Goal: Information Seeking & Learning: Learn about a topic

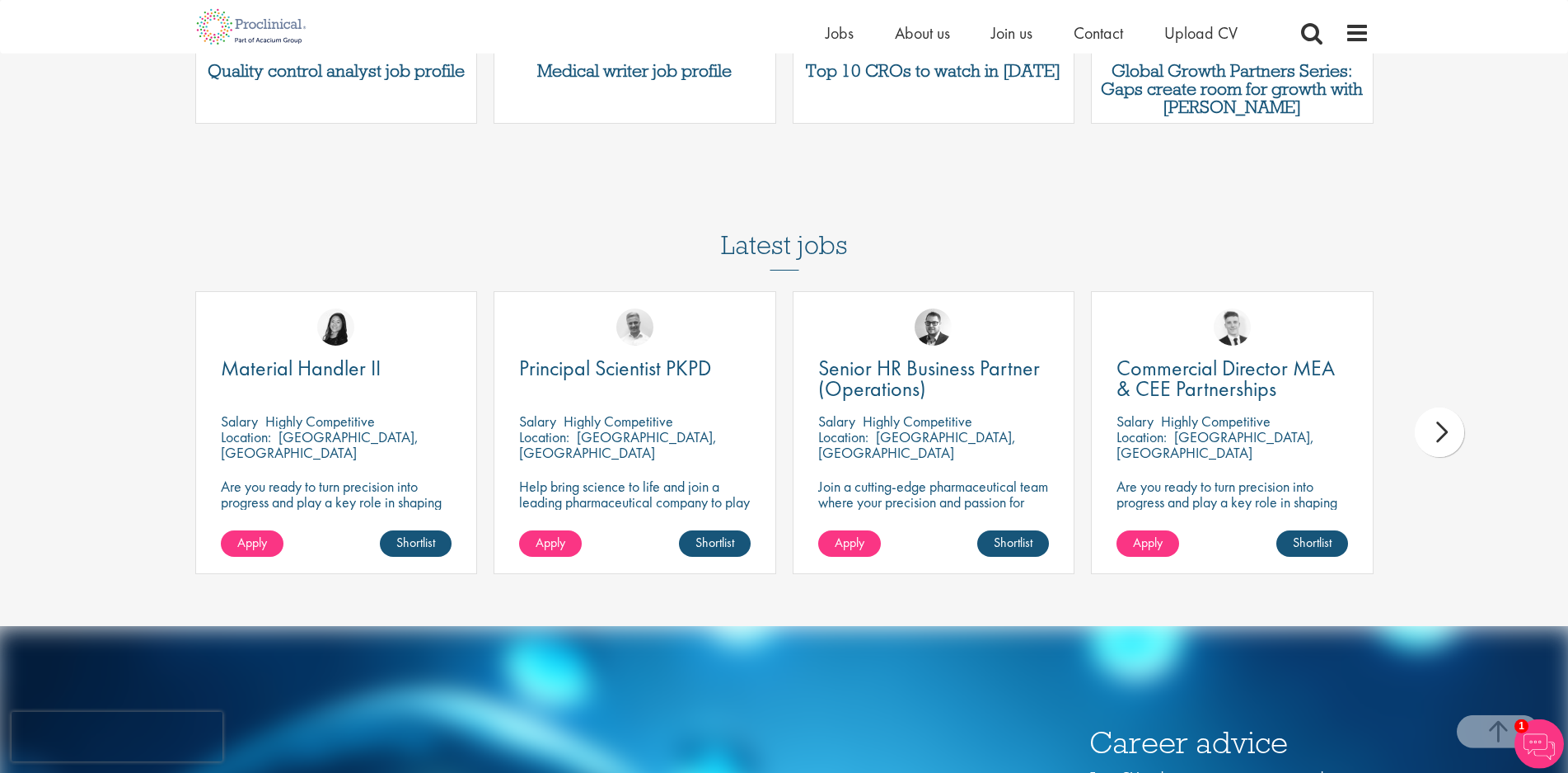
scroll to position [3513, 0]
click at [1437, 406] on div "next" at bounding box center [1439, 431] width 49 height 49
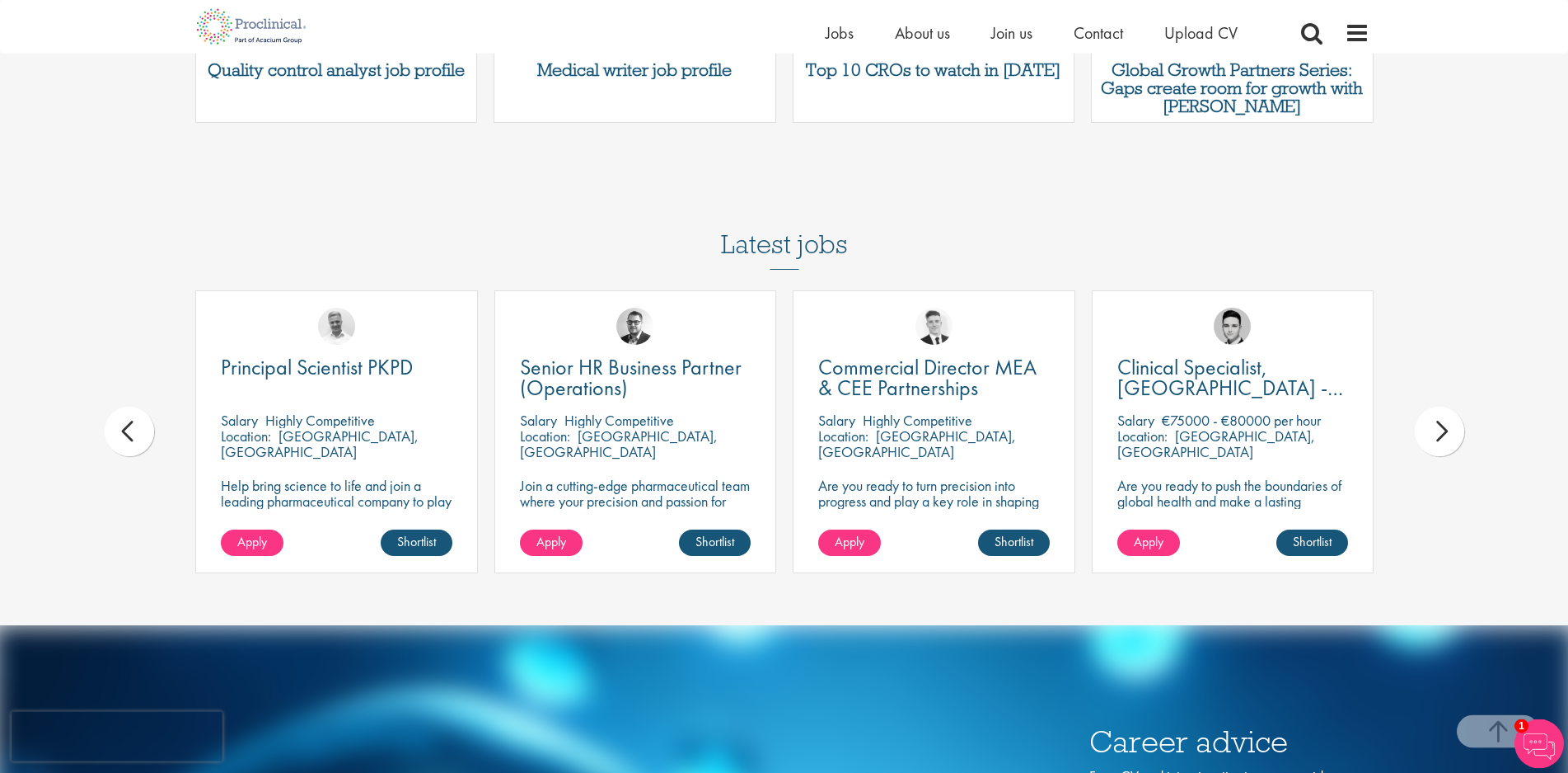
click at [1437, 406] on div "next" at bounding box center [1439, 431] width 49 height 49
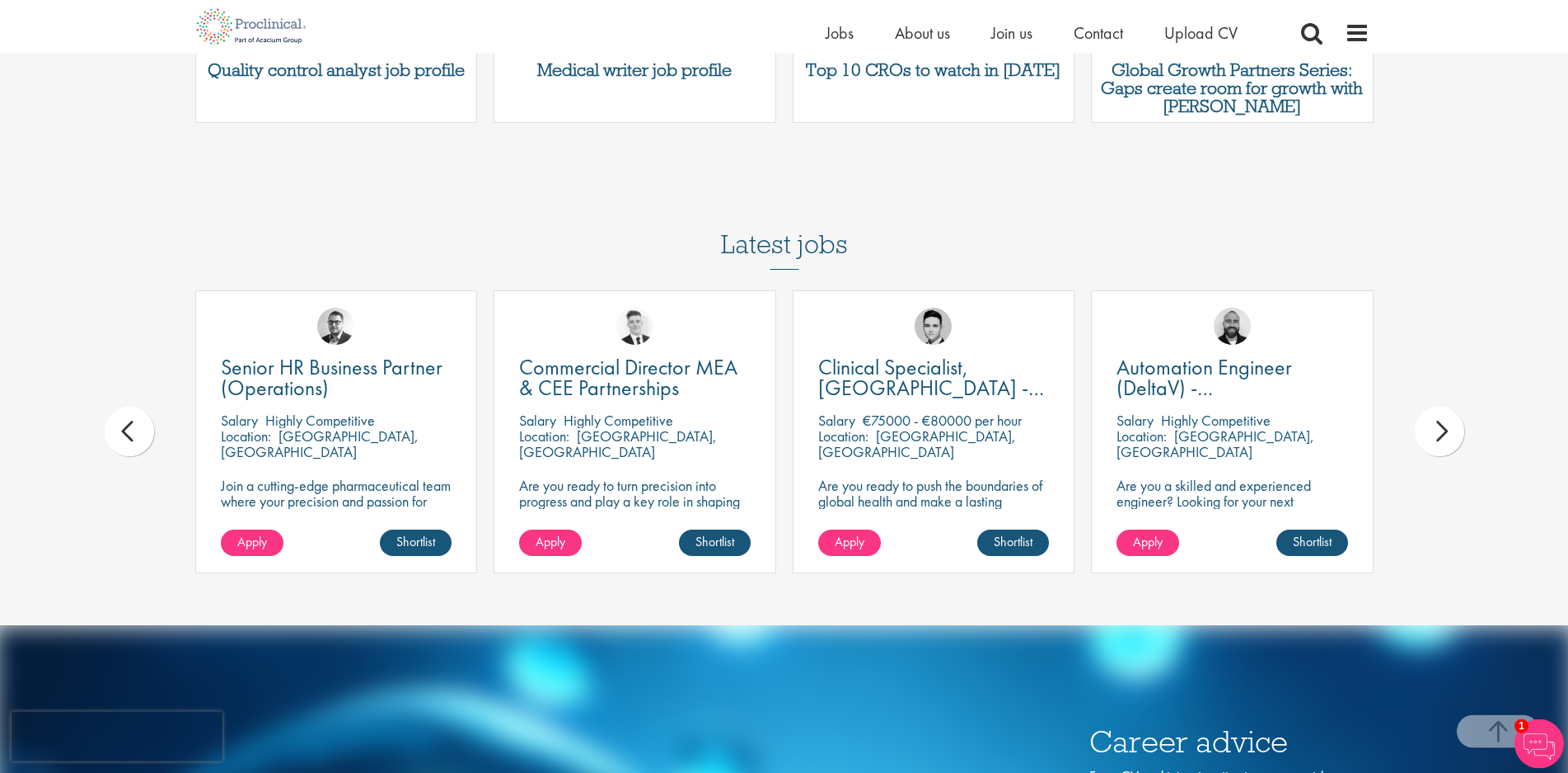
click at [1437, 406] on div "next" at bounding box center [1439, 431] width 49 height 49
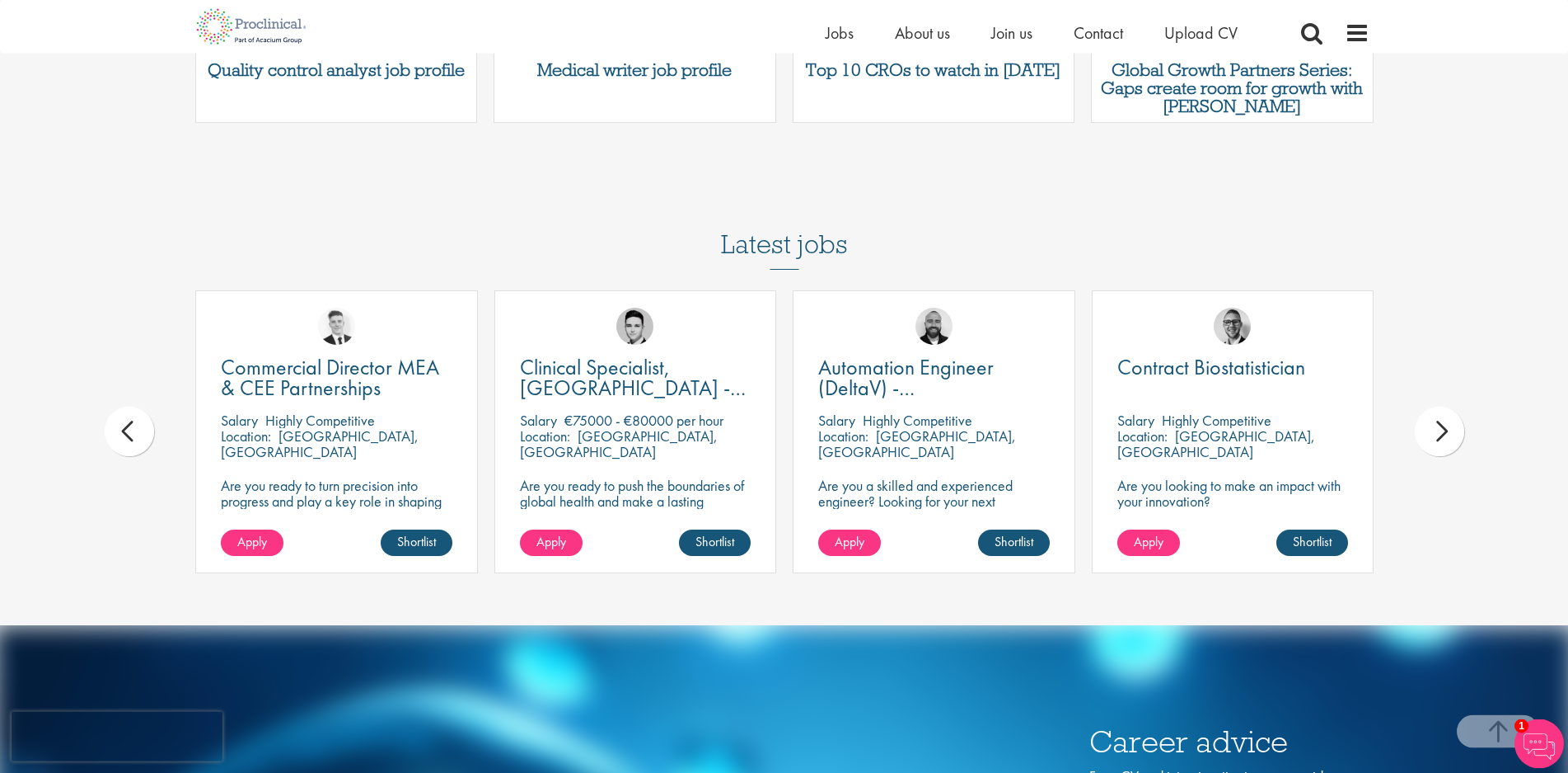
click at [1437, 406] on div "next" at bounding box center [1439, 431] width 49 height 49
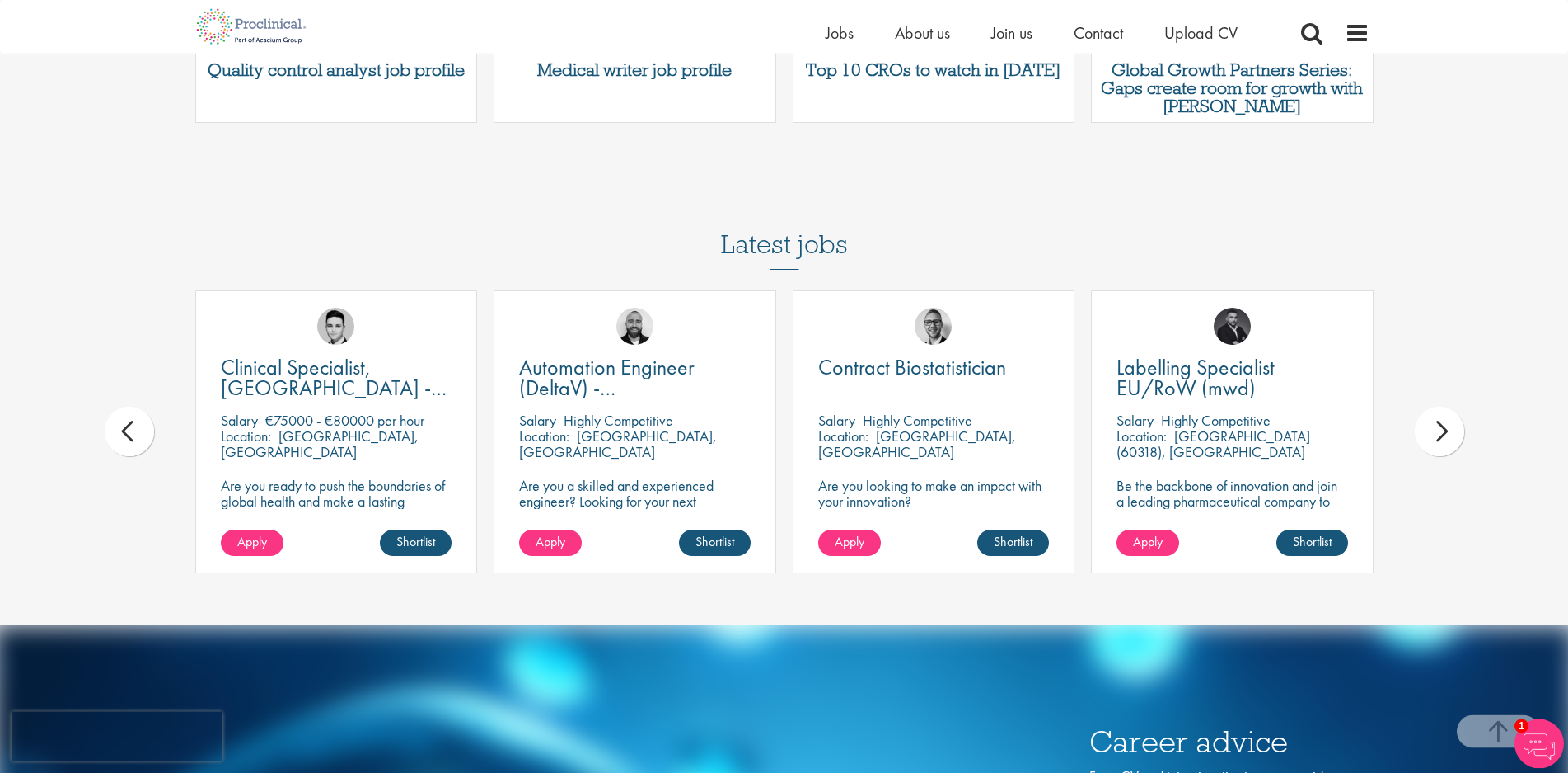
click at [1437, 406] on div "next" at bounding box center [1439, 431] width 49 height 49
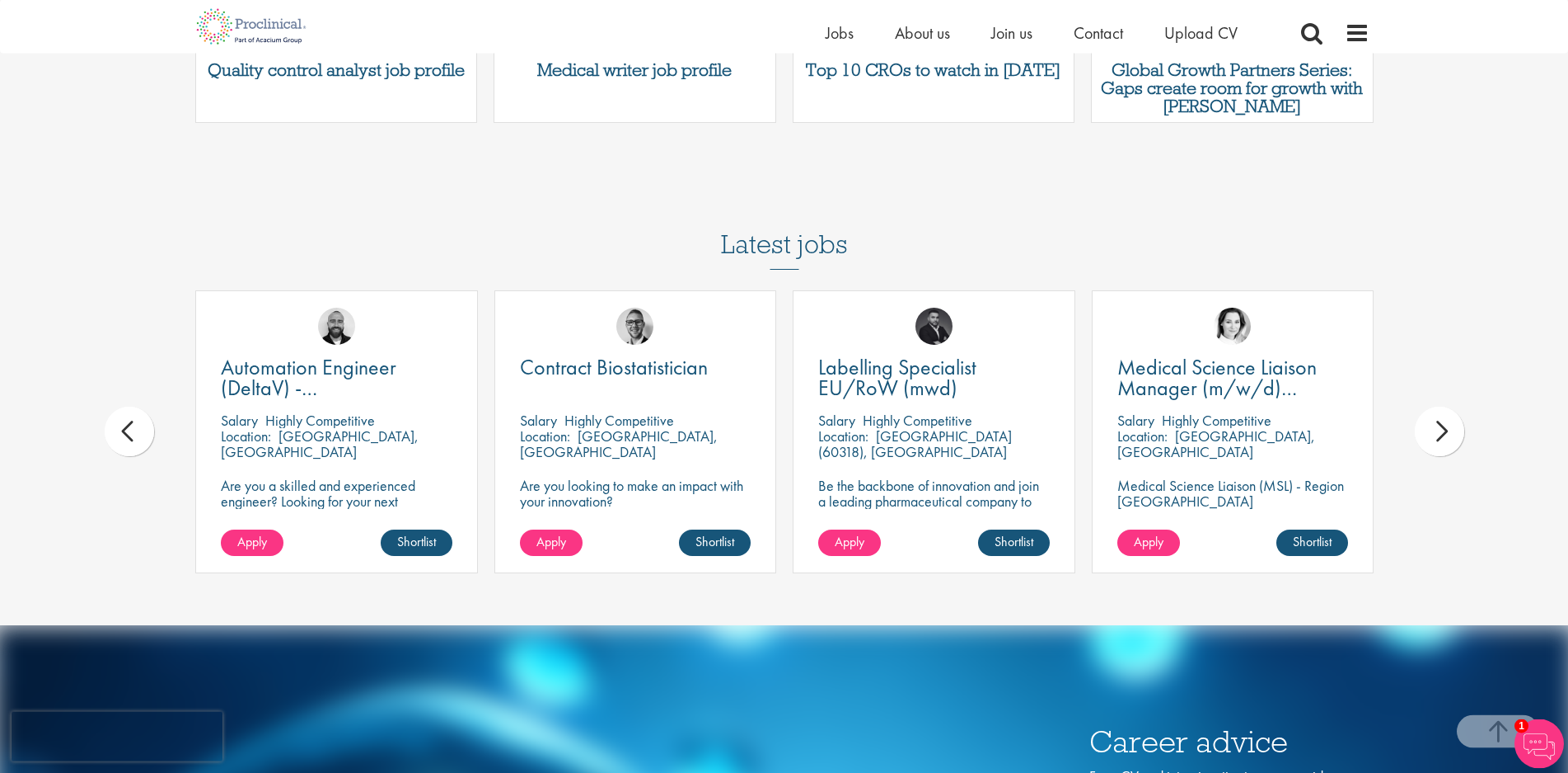
click at [1437, 406] on div "next" at bounding box center [1439, 431] width 49 height 49
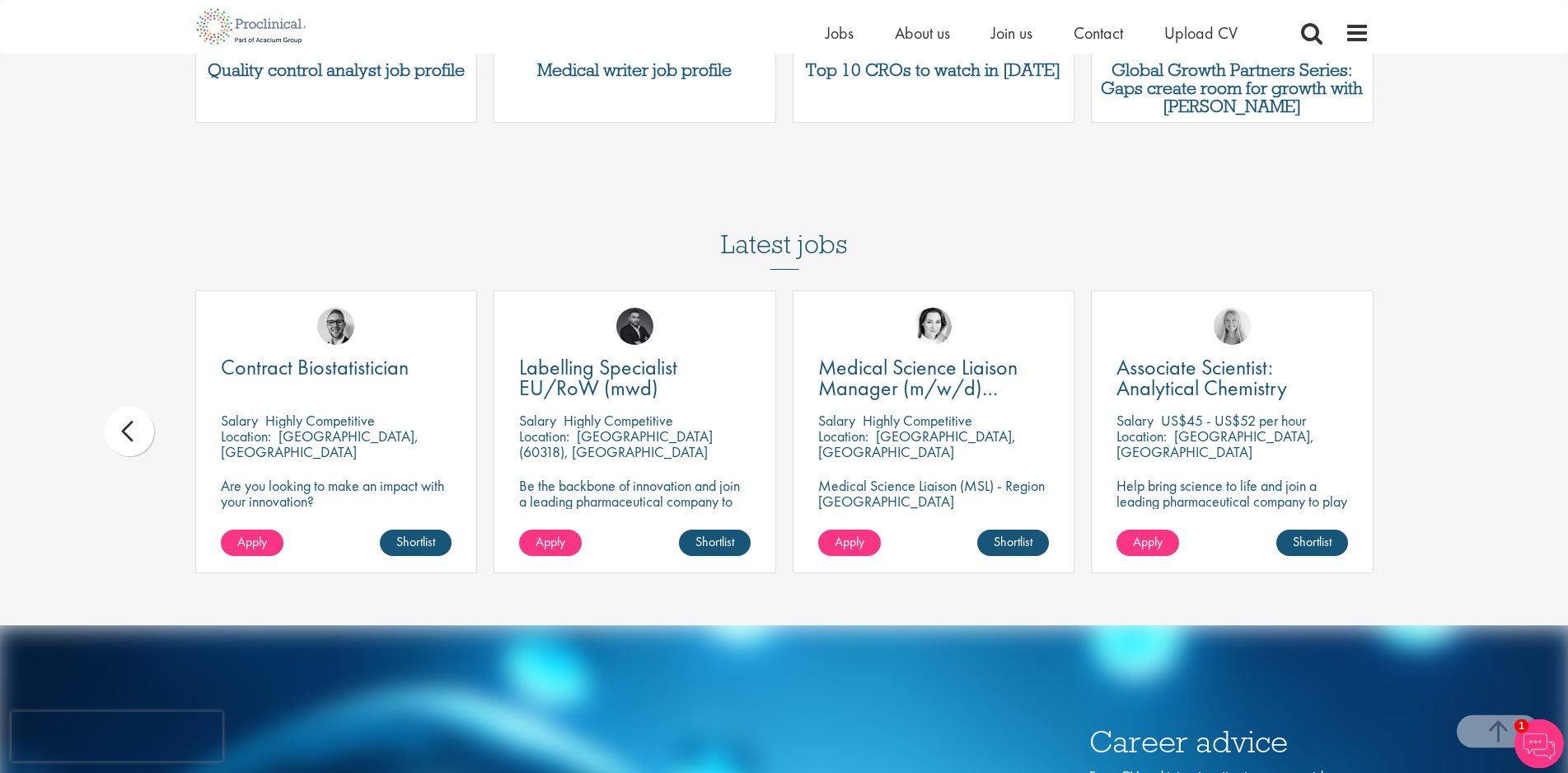
click at [146, 406] on div "prev" at bounding box center [130, 431] width 49 height 49
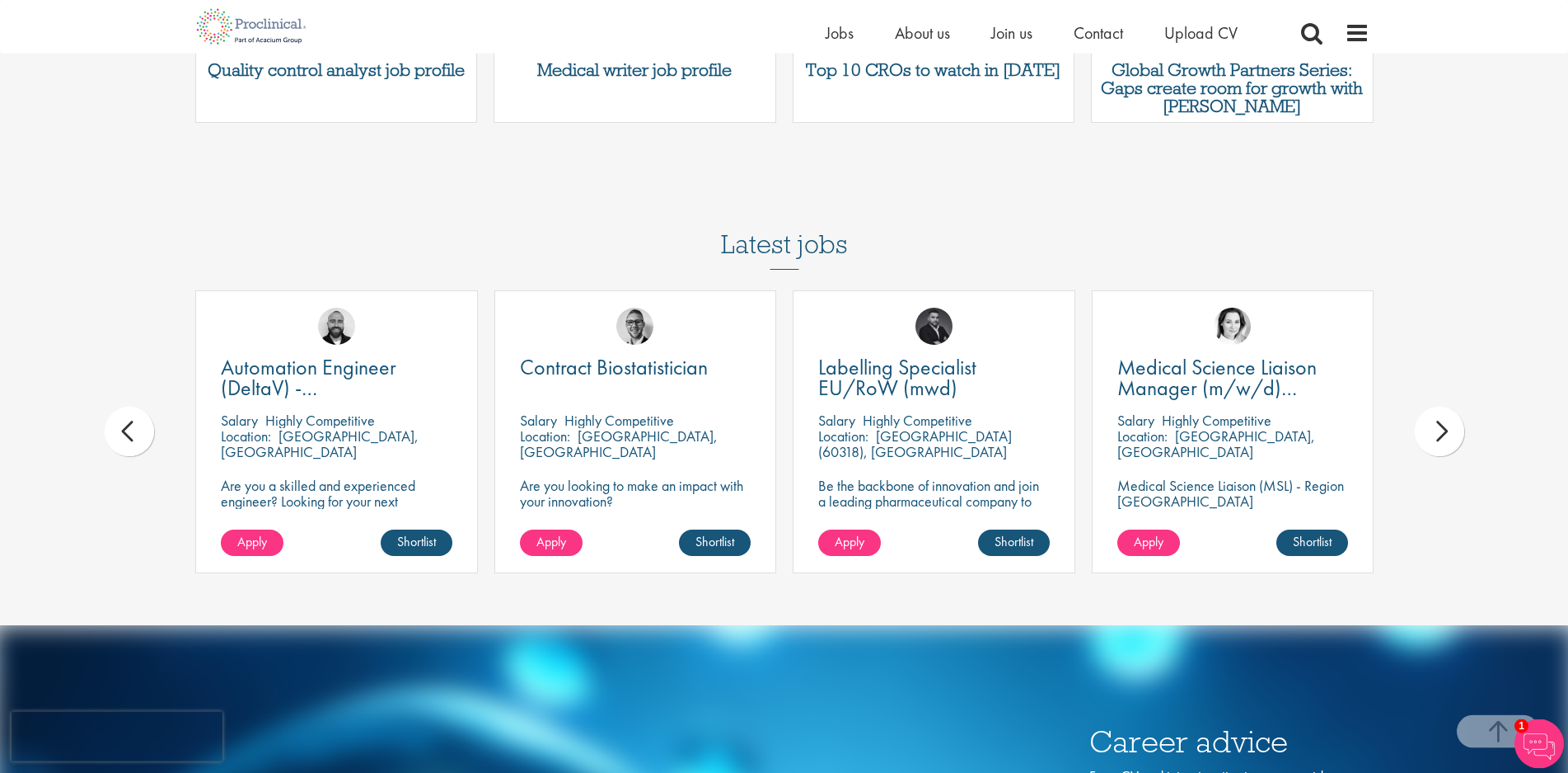
click at [146, 406] on div "prev" at bounding box center [130, 431] width 49 height 49
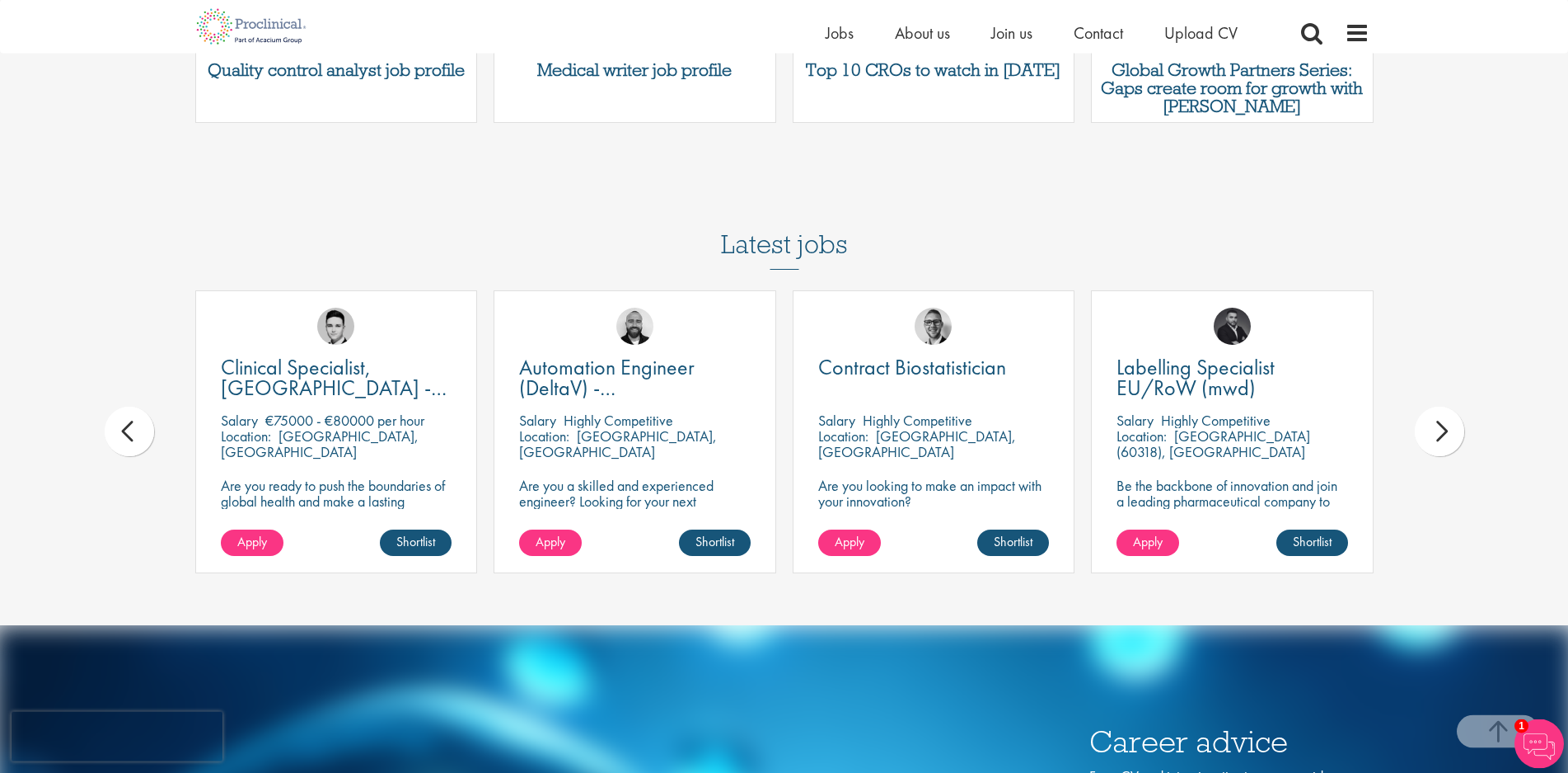
click at [146, 406] on div "prev" at bounding box center [130, 431] width 49 height 49
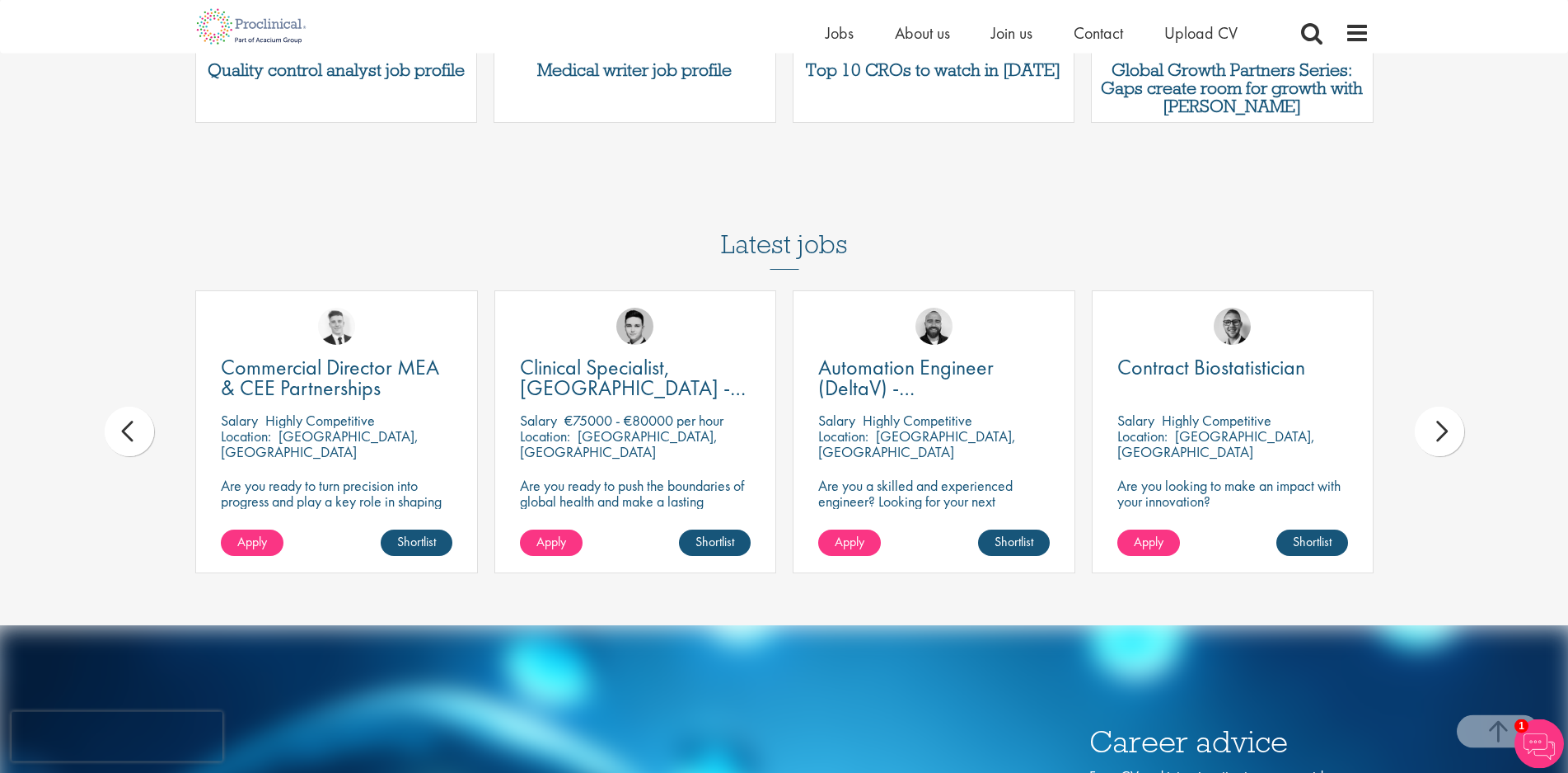
click at [146, 406] on div "prev" at bounding box center [130, 431] width 49 height 49
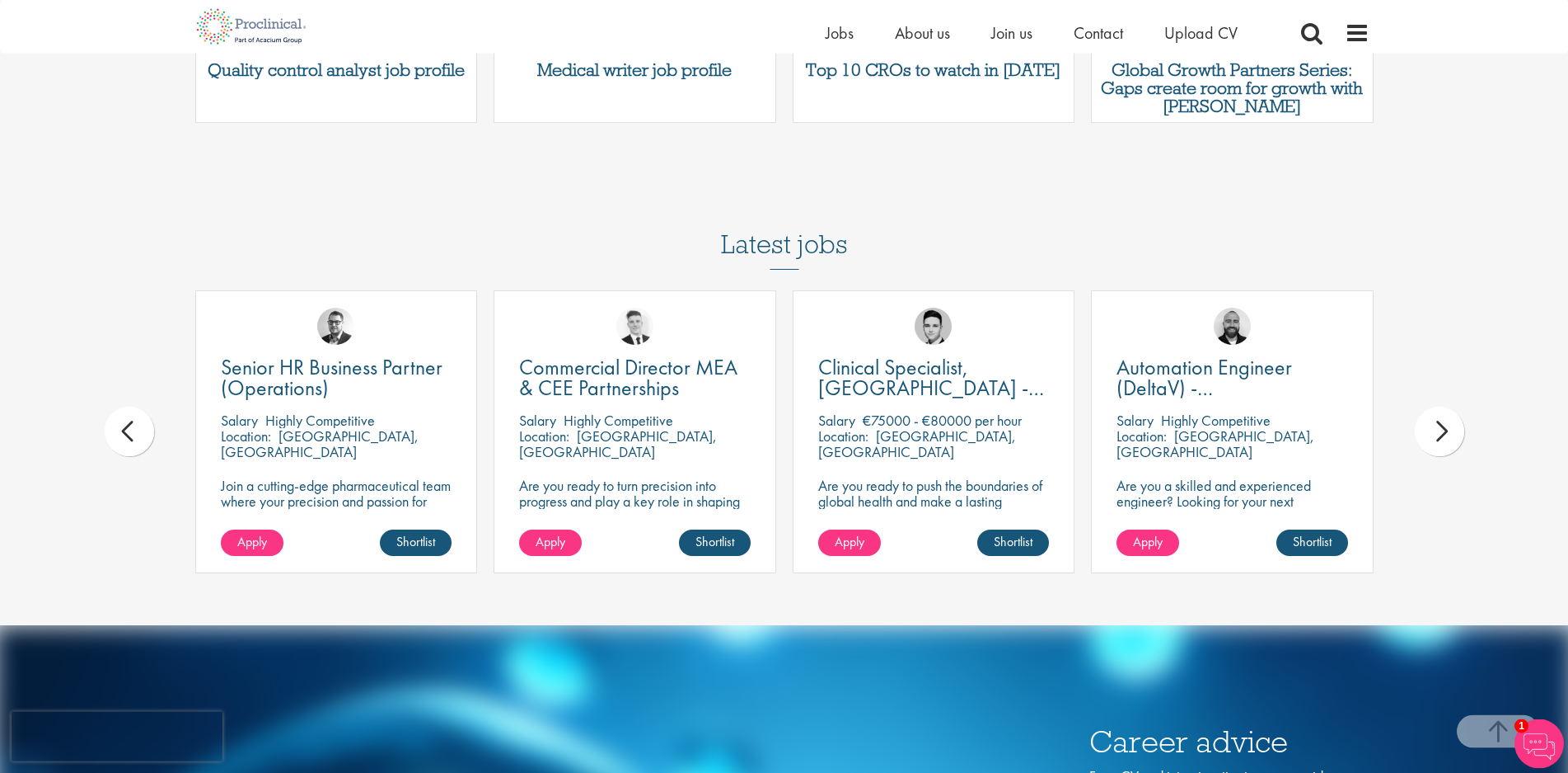
click at [146, 406] on div "prev" at bounding box center [130, 431] width 49 height 49
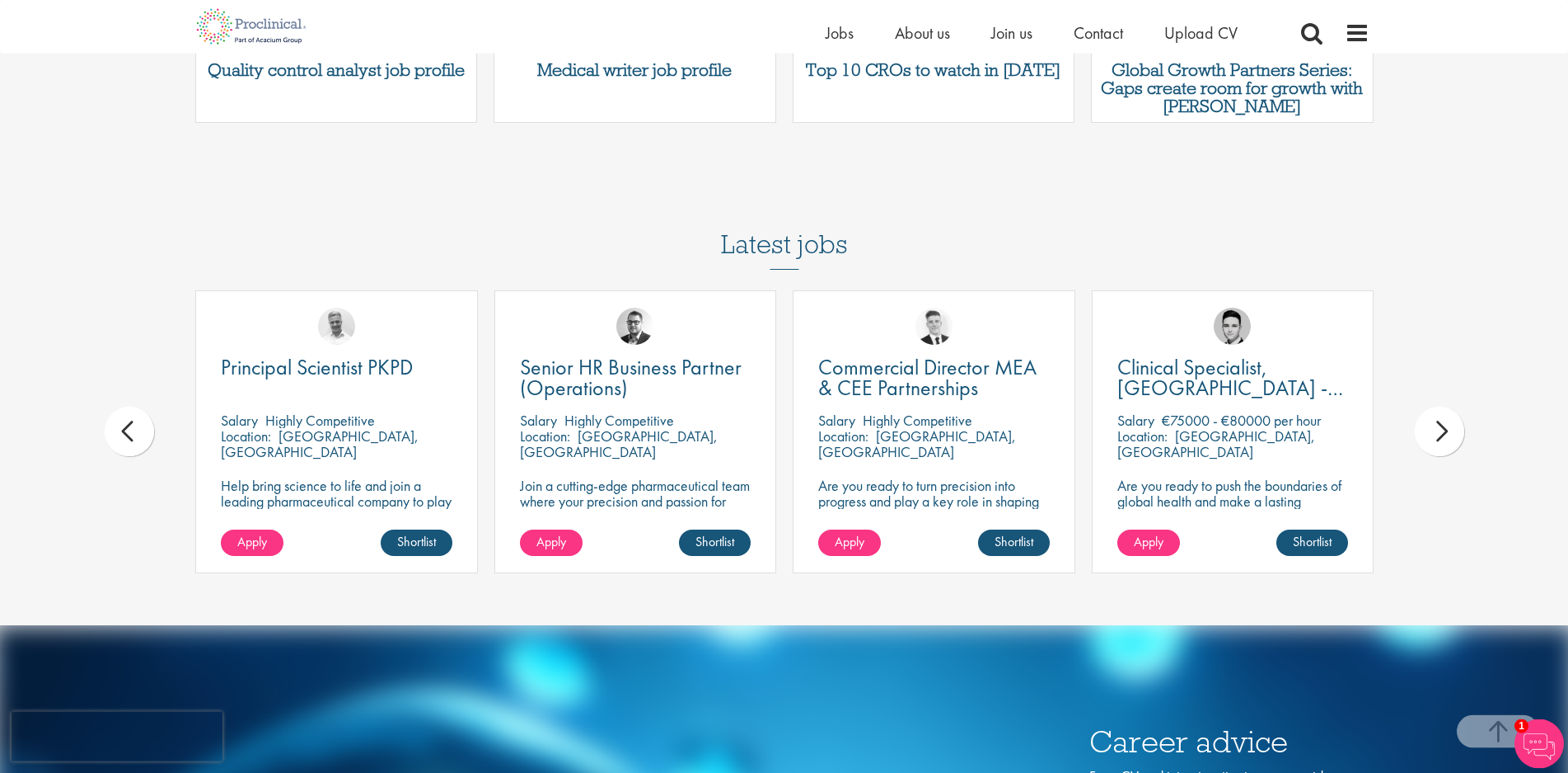
click at [146, 406] on div "prev" at bounding box center [130, 431] width 49 height 49
